Goal: Find specific page/section: Find specific page/section

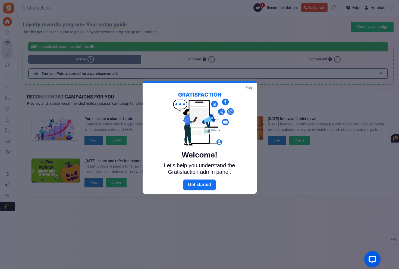
click at [248, 87] on link "Skip" at bounding box center [249, 87] width 7 height 5
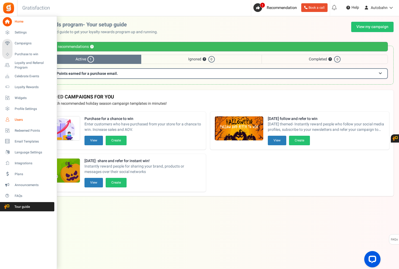
click at [13, 121] on link "Users" at bounding box center [28, 119] width 52 height 9
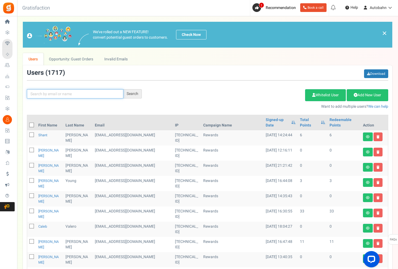
click at [69, 95] on input "text" at bounding box center [75, 93] width 97 height 9
type input "tried and true"
click at [116, 94] on icon at bounding box center [116, 94] width 3 height 4
click at [85, 97] on input "text" at bounding box center [75, 93] width 97 height 9
type input "rod"
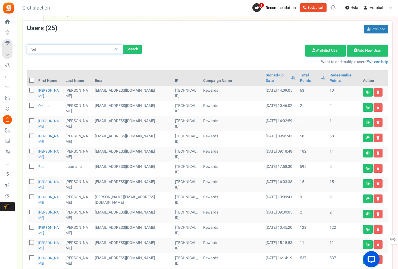
scroll to position [45, 0]
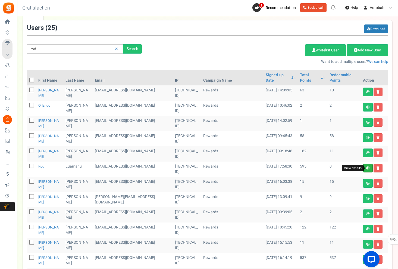
click at [366, 168] on icon at bounding box center [368, 167] width 4 height 3
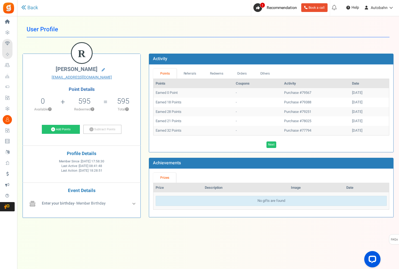
click at [222, 67] on div "Points Referrals Redeems Orders Others Points Coupons Activity Date Earned 0 Po…" at bounding box center [271, 108] width 244 height 88
click at [222, 73] on link "Redeems" at bounding box center [216, 74] width 27 height 10
click at [246, 73] on link "Orders" at bounding box center [241, 74] width 23 height 10
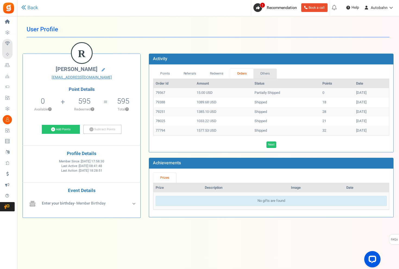
click at [260, 73] on link "Others" at bounding box center [265, 74] width 23 height 10
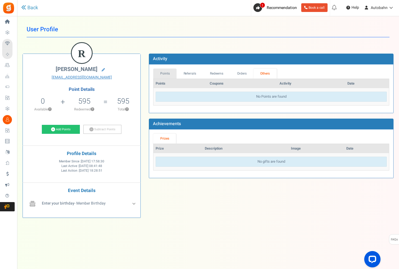
click at [167, 77] on link "Points" at bounding box center [164, 74] width 23 height 10
